Goal: Feedback & Contribution: Contribute content

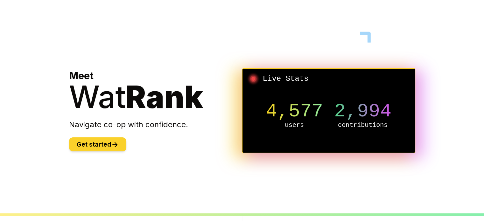
click at [98, 148] on button "Get started" at bounding box center [97, 144] width 57 height 14
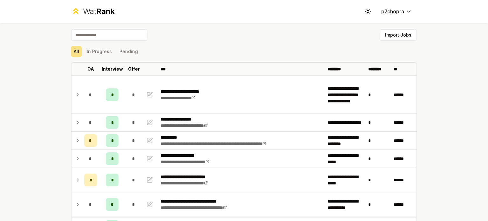
click at [216, 51] on div "All In Progress Pending" at bounding box center [244, 51] width 346 height 11
click at [215, 51] on div "All In Progress Pending" at bounding box center [244, 51] width 346 height 11
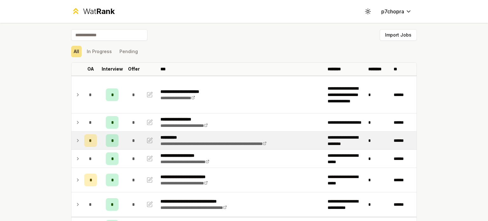
click at [75, 140] on icon at bounding box center [77, 141] width 5 height 8
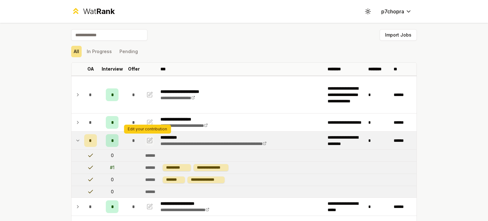
click at [149, 138] on icon "button" at bounding box center [150, 141] width 6 height 8
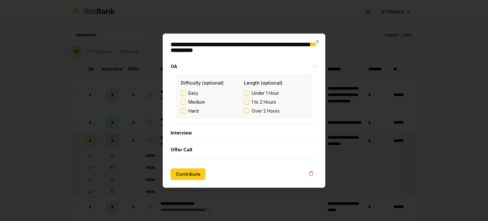
click at [205, 102] on span "Medium" at bounding box center [197, 102] width 17 height 6
click at [186, 102] on button "Medium" at bounding box center [183, 101] width 5 height 5
click at [259, 91] on span "Under 1 Hour" at bounding box center [265, 93] width 27 height 6
click at [249, 91] on button "Under 1 Hour" at bounding box center [246, 92] width 5 height 5
click at [193, 176] on button "Contribute" at bounding box center [188, 173] width 35 height 11
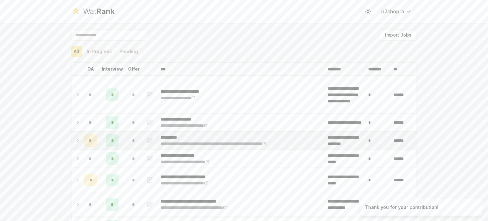
click at [75, 140] on icon at bounding box center [77, 141] width 5 height 8
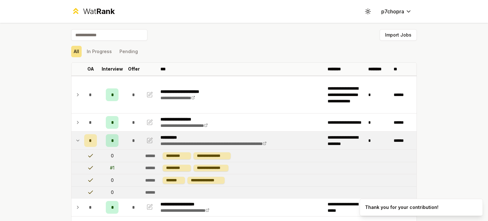
click at [75, 140] on icon at bounding box center [77, 141] width 5 height 8
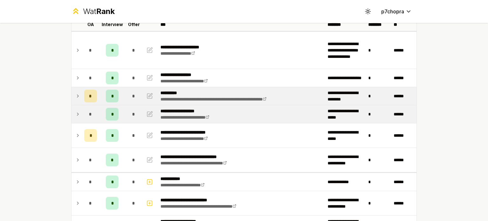
scroll to position [53, 0]
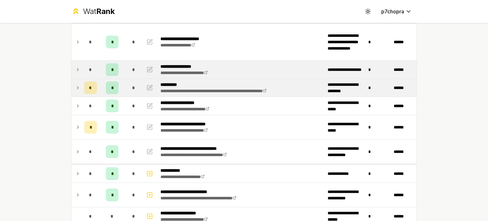
click at [77, 73] on td at bounding box center [77, 70] width 10 height 18
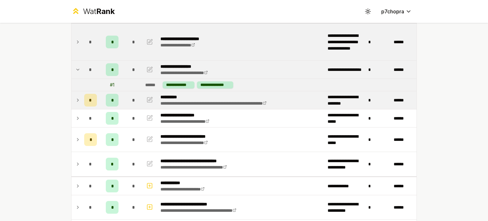
click at [82, 49] on td "*" at bounding box center [91, 42] width 18 height 37
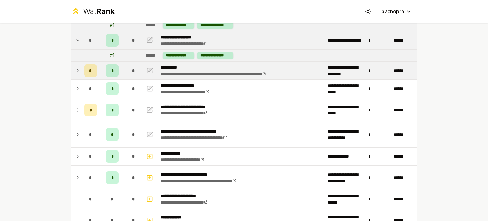
scroll to position [106, 0]
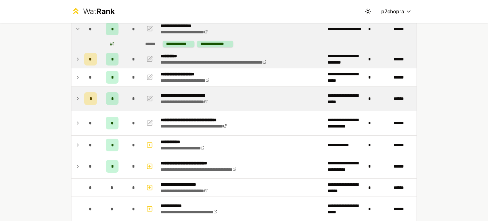
click at [78, 91] on td at bounding box center [77, 98] width 10 height 24
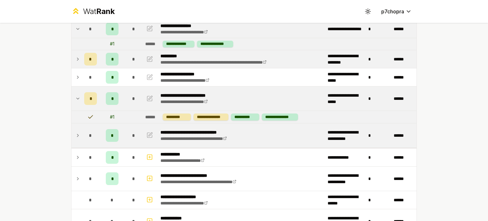
click at [82, 129] on td "*" at bounding box center [91, 135] width 18 height 24
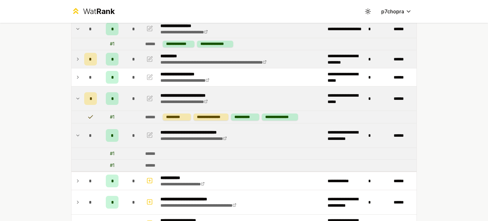
click at [82, 128] on td "*" at bounding box center [91, 135] width 18 height 24
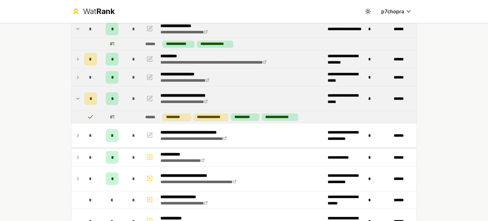
click at [82, 79] on td "*" at bounding box center [91, 77] width 18 height 18
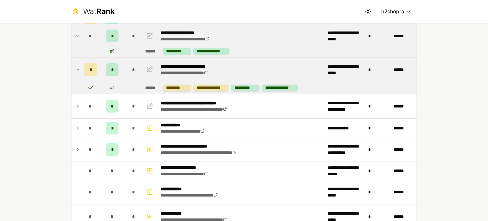
scroll to position [159, 0]
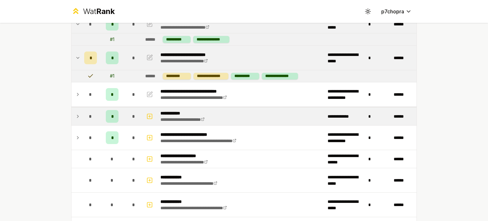
click at [82, 111] on td "*" at bounding box center [91, 116] width 18 height 18
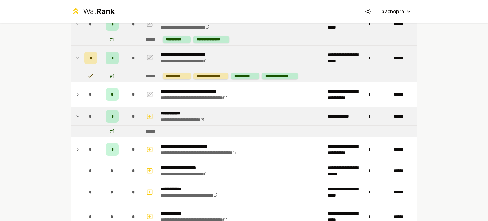
click at [82, 111] on td "*" at bounding box center [91, 116] width 18 height 18
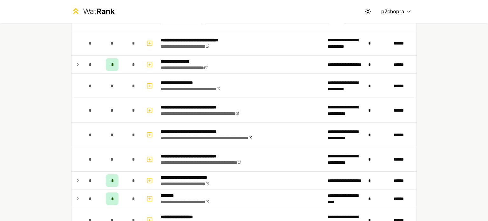
scroll to position [583, 0]
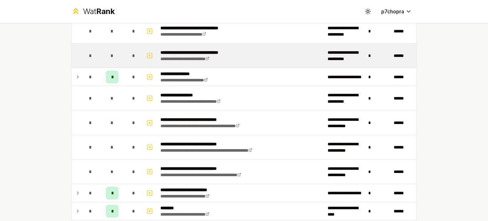
click at [82, 65] on td "*" at bounding box center [91, 56] width 18 height 24
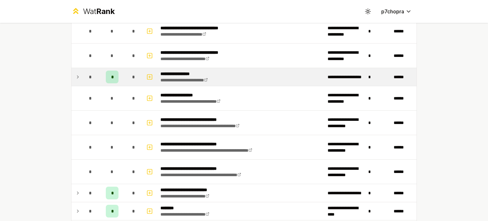
click at [82, 71] on td "*" at bounding box center [91, 77] width 18 height 18
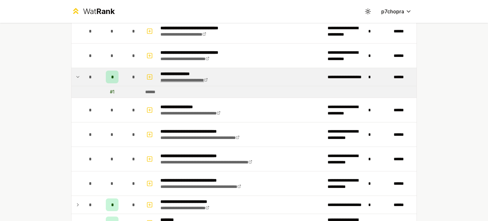
click at [208, 78] on link "**********" at bounding box center [184, 80] width 47 height 4
